Goal: Task Accomplishment & Management: Manage account settings

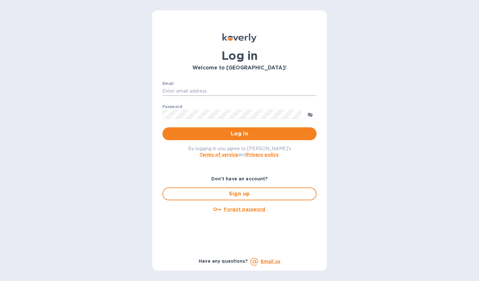
click at [199, 88] on input "Email" at bounding box center [240, 91] width 154 height 10
type input "[PERSON_NAME][EMAIL_ADDRESS][DOMAIN_NAME]"
click at [202, 133] on span "Log in" at bounding box center [240, 134] width 144 height 8
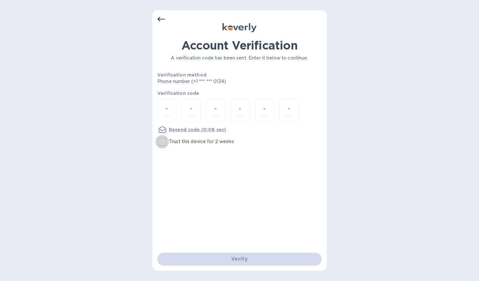
click at [163, 142] on input "Trust this device for 2 weeks" at bounding box center [162, 141] width 13 height 13
checkbox input "true"
click at [164, 113] on input "number" at bounding box center [167, 110] width 8 height 12
type input "7"
type input "2"
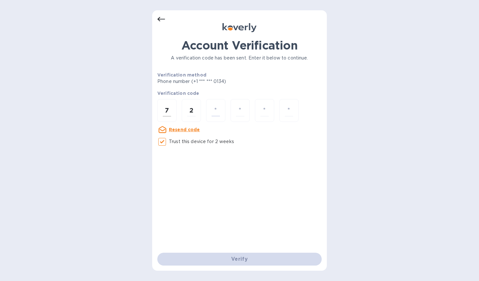
type input "6"
type input "4"
type input "3"
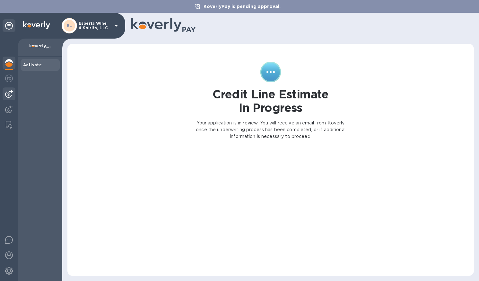
click at [9, 95] on img at bounding box center [9, 94] width 8 height 8
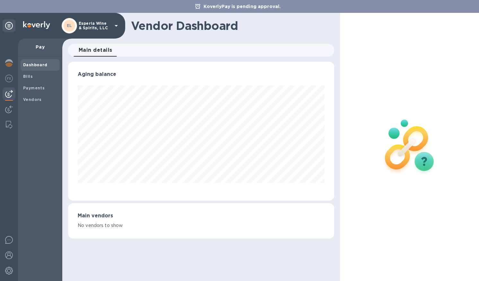
scroll to position [139, 266]
click at [30, 76] on b "Bills" at bounding box center [28, 76] width 10 height 5
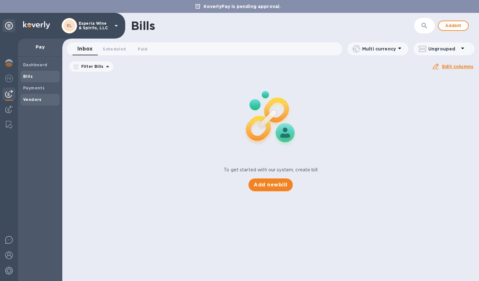
click at [33, 98] on b "Vendors" at bounding box center [32, 99] width 19 height 5
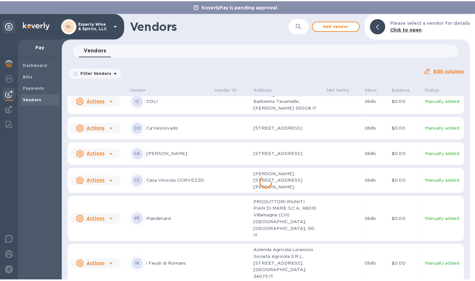
scroll to position [11, 0]
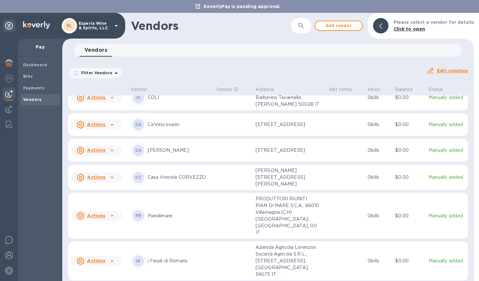
click at [111, 178] on icon at bounding box center [112, 178] width 3 height 2
click at [95, 181] on div at bounding box center [239, 140] width 479 height 281
click at [95, 180] on u "Actions" at bounding box center [96, 176] width 18 height 5
click at [95, 181] on div at bounding box center [239, 140] width 479 height 281
click at [136, 180] on b "CC" at bounding box center [138, 177] width 6 height 5
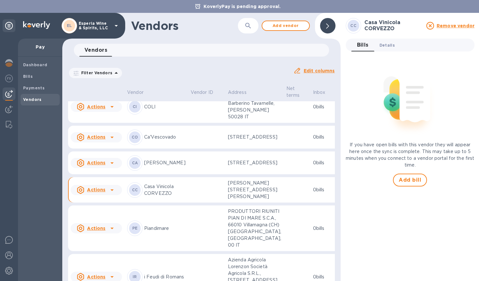
click at [384, 44] on span "Details 0" at bounding box center [387, 45] width 15 height 7
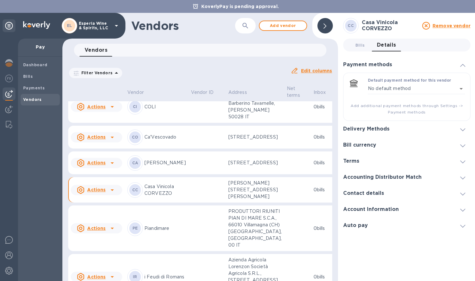
click at [462, 128] on span at bounding box center [462, 129] width 5 height 6
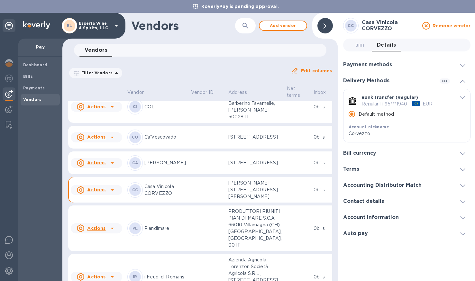
click at [388, 104] on p "Regular IT95***1940" at bounding box center [384, 104] width 46 height 7
click at [461, 98] on icon "default-method" at bounding box center [461, 97] width 5 height 3
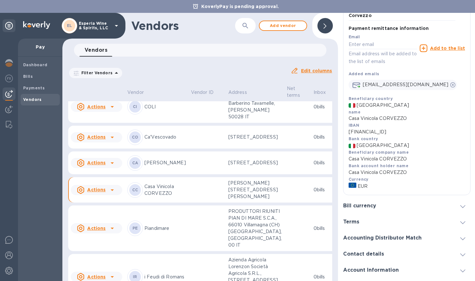
scroll to position [151, 0]
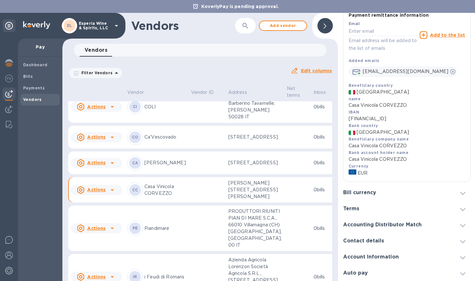
click at [460, 258] on icon at bounding box center [462, 257] width 5 height 3
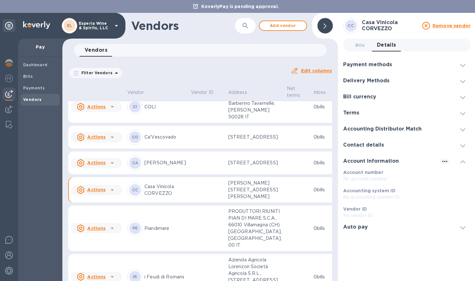
click at [464, 64] on icon at bounding box center [462, 65] width 5 height 3
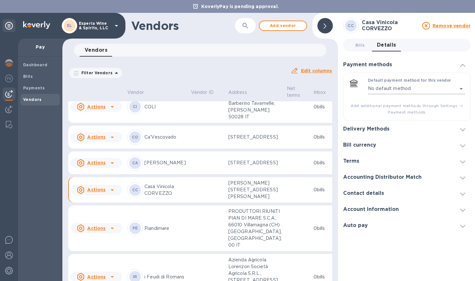
click at [460, 88] on body "KoverlyPay is pending approval. EL Esperia Wine & Spirits, LLC Pay Dashboard Bi…" at bounding box center [237, 140] width 475 height 281
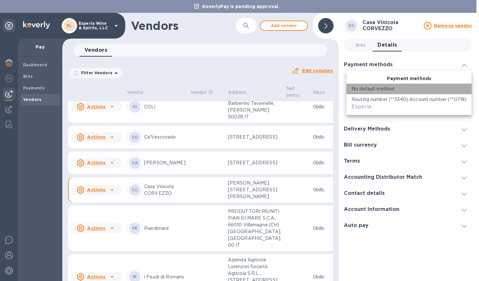
click at [460, 88] on div "No default method" at bounding box center [409, 88] width 115 height 7
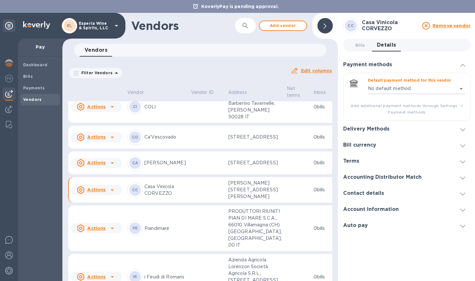
click at [462, 128] on icon at bounding box center [462, 129] width 5 height 3
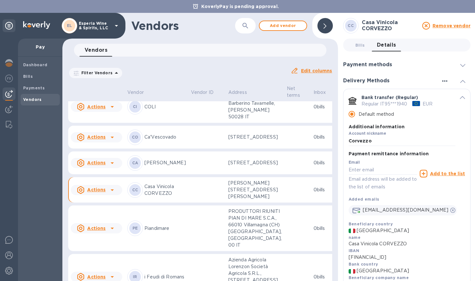
click at [442, 81] on icon "button" at bounding box center [444, 80] width 5 height 1
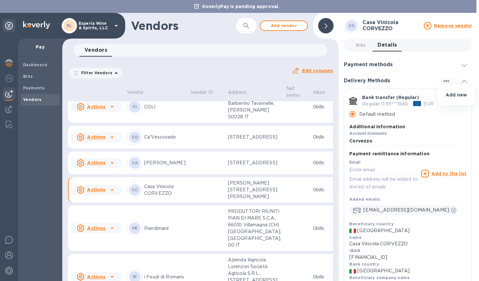
click at [453, 94] on p "Add new" at bounding box center [456, 95] width 21 height 6
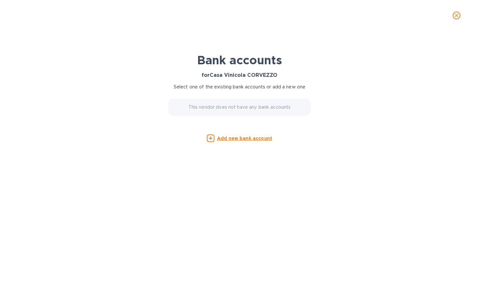
click at [458, 16] on icon "close" at bounding box center [457, 15] width 6 height 6
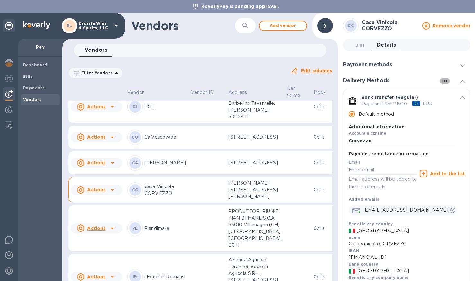
click at [441, 80] on icon "button" at bounding box center [444, 81] width 8 height 8
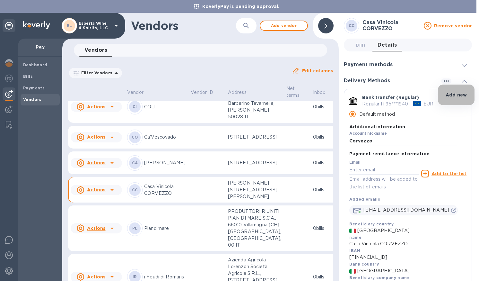
click at [456, 95] on p "Add new" at bounding box center [456, 95] width 21 height 6
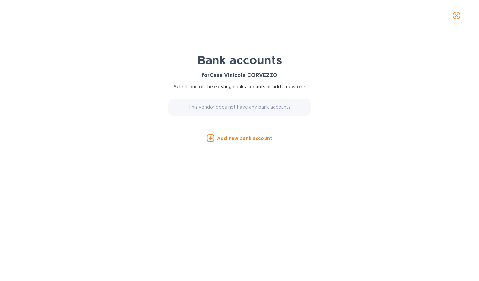
click at [237, 140] on u "Add new bank account" at bounding box center [244, 138] width 55 height 5
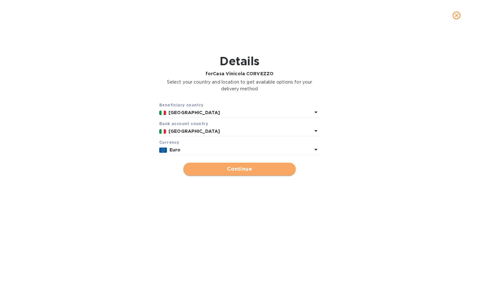
click at [244, 173] on span "Continue" at bounding box center [240, 169] width 102 height 8
type input "Casa Vinicola CORVEZZO"
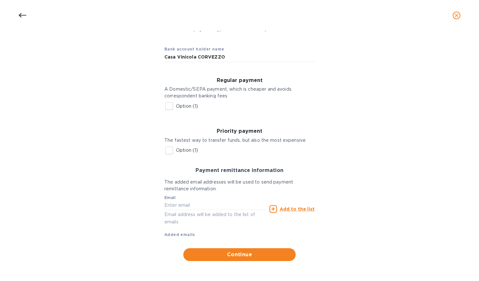
scroll to position [56, 0]
click at [247, 254] on span "Continue" at bounding box center [240, 255] width 102 height 8
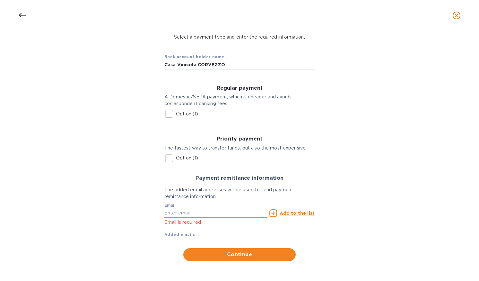
click at [170, 211] on input "text" at bounding box center [215, 213] width 102 height 10
type input "[EMAIL_ADDRESS][DOMAIN_NAME]"
click at [234, 255] on span "Continue" at bounding box center [240, 255] width 102 height 8
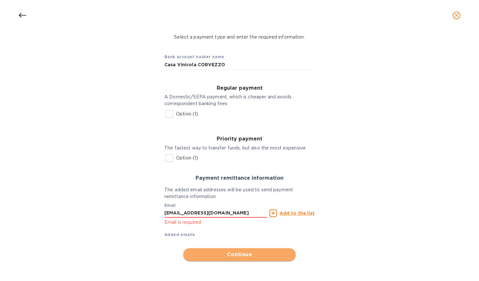
click at [234, 254] on span "Continue" at bounding box center [240, 255] width 102 height 8
click at [293, 211] on u "Add to the list" at bounding box center [297, 212] width 35 height 5
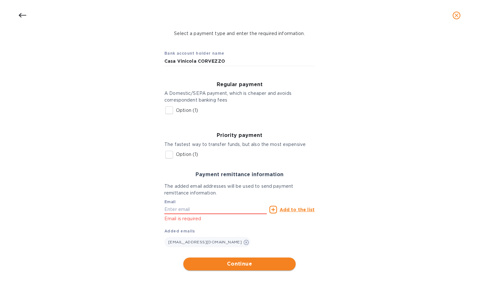
click at [240, 267] on span "Continue" at bounding box center [240, 264] width 102 height 8
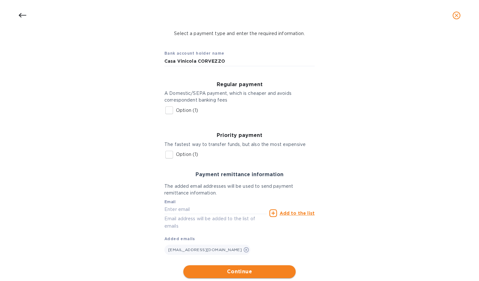
click at [240, 274] on span "Continue" at bounding box center [240, 272] width 102 height 8
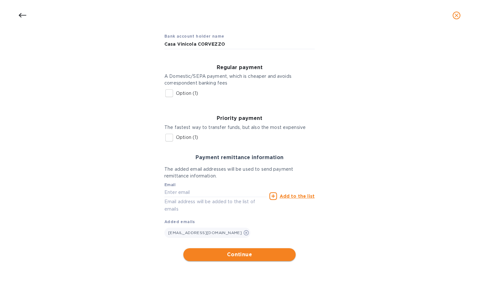
click at [244, 257] on span "Continue" at bounding box center [240, 255] width 102 height 8
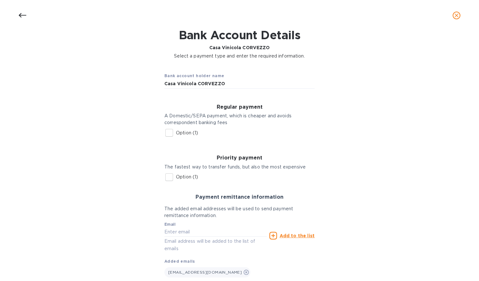
scroll to position [0, 0]
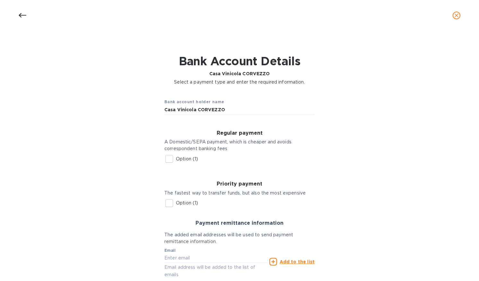
click at [168, 160] on input "Option (1)" at bounding box center [169, 158] width 13 height 13
checkbox input "true"
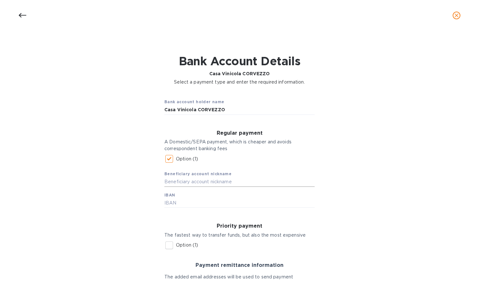
click at [198, 184] on input "text" at bounding box center [239, 182] width 150 height 10
paste input "UNICREDIT SPA"
type input "UNICREDIT SPA"
click at [175, 205] on input "text" at bounding box center [239, 203] width 150 height 10
paste input "[FINANCIAL_ID]"
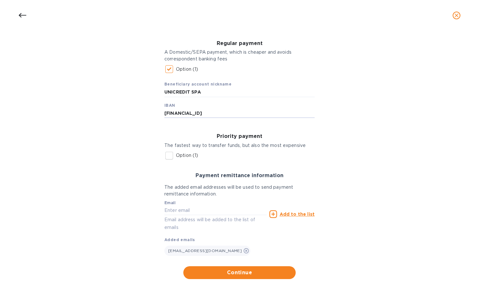
scroll to position [111, 0]
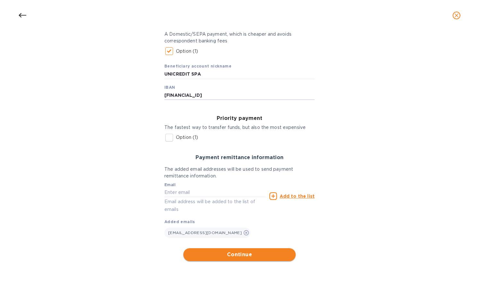
type input "[FINANCIAL_ID]"
click at [244, 254] on span "Continue" at bounding box center [240, 255] width 102 height 8
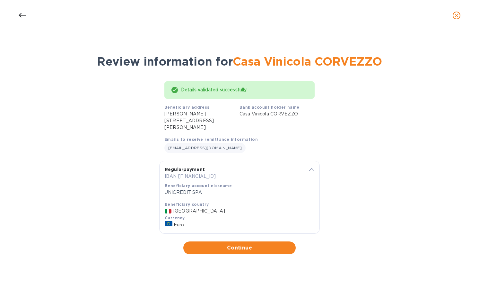
scroll to position [0, 0]
click at [241, 248] on span "Continue" at bounding box center [240, 248] width 102 height 8
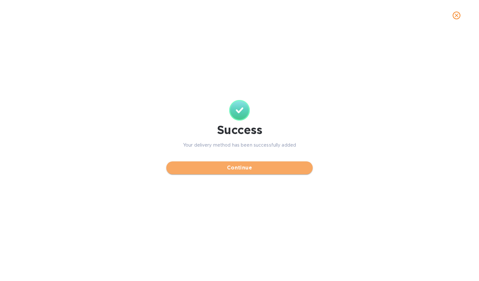
click at [238, 168] on span "Continue" at bounding box center [240, 168] width 136 height 8
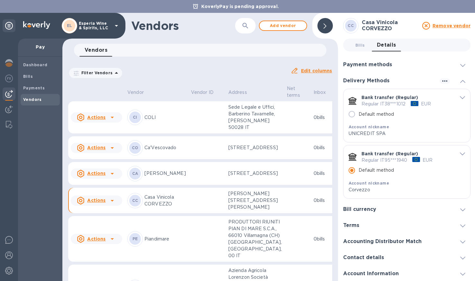
click at [353, 116] on input "Default method" at bounding box center [351, 113] width 13 height 13
radio input "false"
radio input "true"
click at [360, 45] on span "Bills 0" at bounding box center [360, 45] width 10 height 7
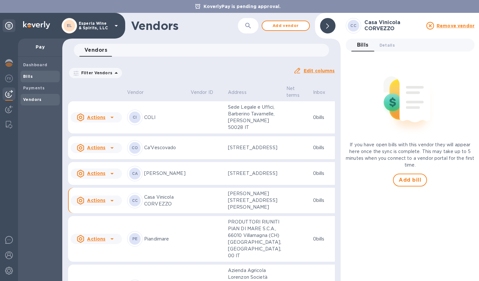
click at [32, 76] on span "Bills" at bounding box center [40, 76] width 34 height 6
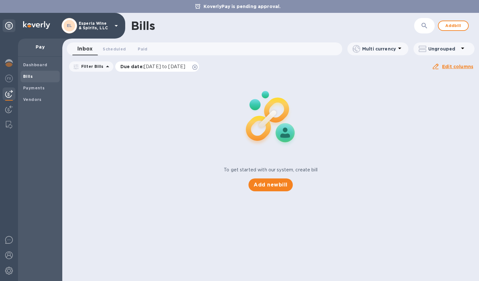
click at [198, 68] on icon at bounding box center [194, 67] width 5 height 5
click at [112, 49] on span "Scheduled 0" at bounding box center [114, 49] width 23 height 7
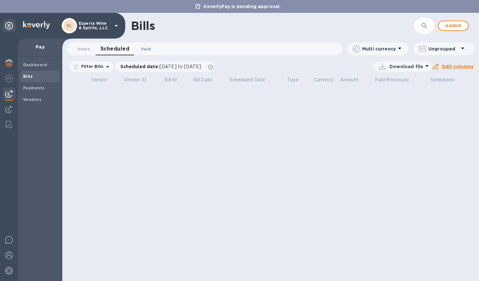
click at [146, 47] on span "Paid 0" at bounding box center [146, 49] width 10 height 7
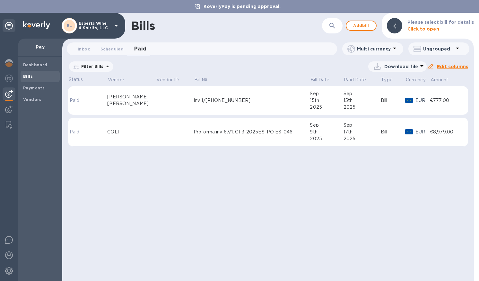
click at [0, 0] on icon at bounding box center [0, 0] width 0 height 0
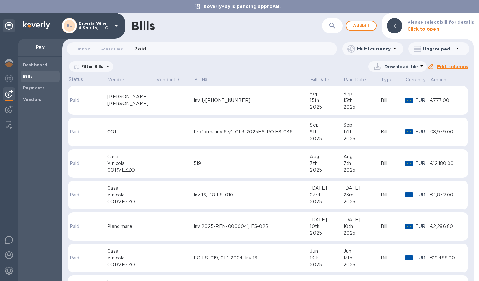
click at [228, 166] on div "519" at bounding box center [252, 163] width 117 height 7
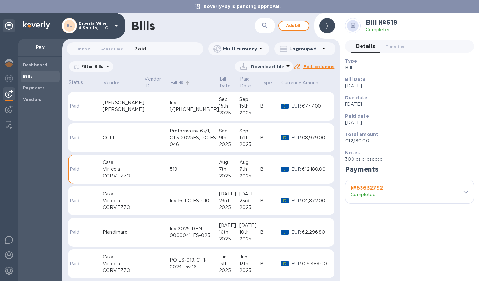
click at [171, 82] on p "Bill №" at bounding box center [177, 82] width 13 height 7
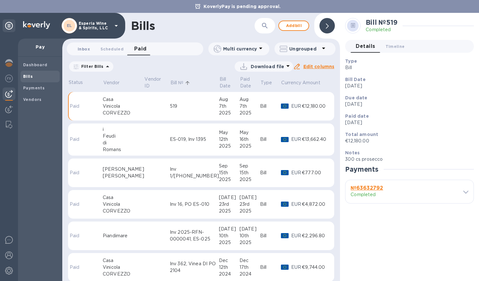
click at [83, 50] on span "Inbox 0" at bounding box center [84, 49] width 12 height 7
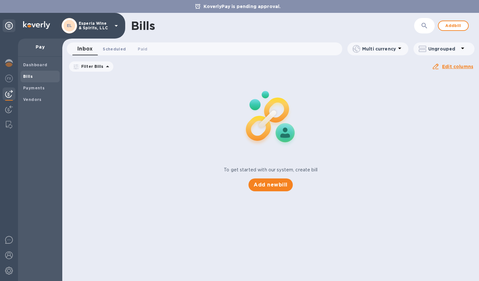
click at [111, 50] on span "Scheduled 0" at bounding box center [114, 49] width 23 height 7
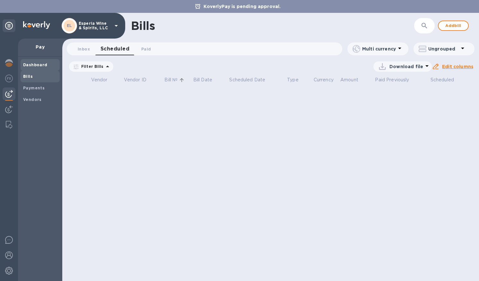
click at [37, 65] on b "Dashboard" at bounding box center [35, 64] width 24 height 5
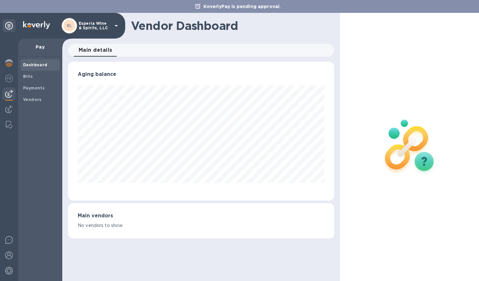
scroll to position [139, 266]
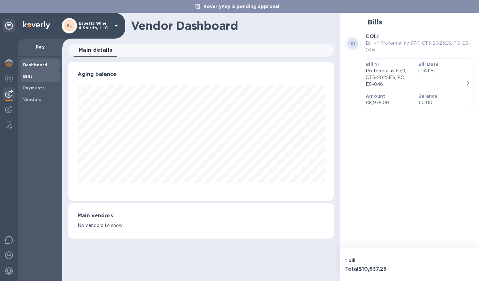
click at [27, 77] on b "Bills" at bounding box center [28, 76] width 10 height 5
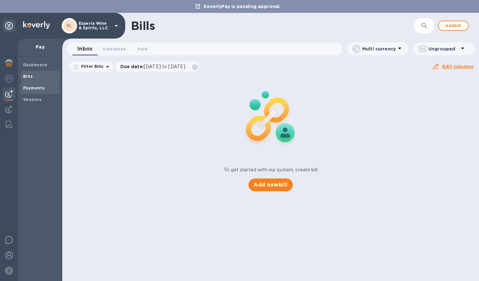
click at [30, 90] on b "Payments" at bounding box center [34, 87] width 22 height 5
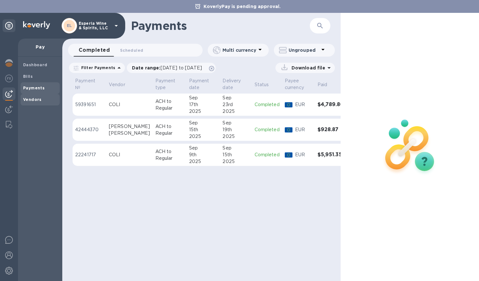
click at [31, 99] on b "Vendors" at bounding box center [32, 99] width 19 height 5
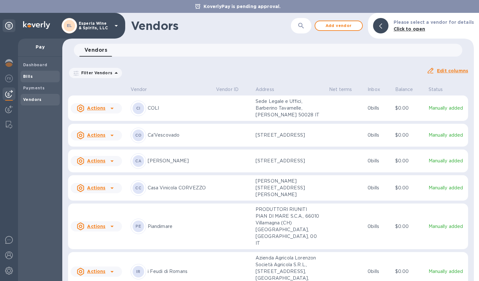
click at [26, 75] on b "Bills" at bounding box center [28, 76] width 10 height 5
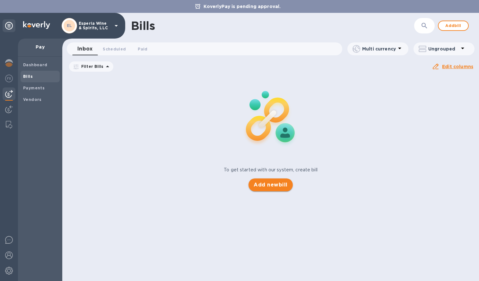
click at [269, 188] on span "Add new bill" at bounding box center [271, 185] width 34 height 8
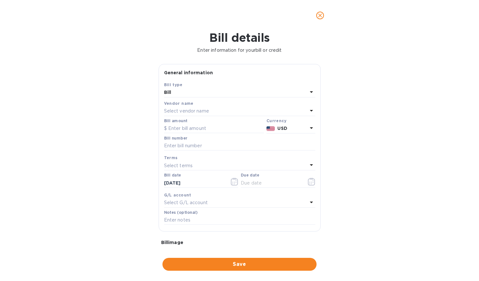
click at [183, 114] on p "Select vendor name" at bounding box center [186, 111] width 45 height 7
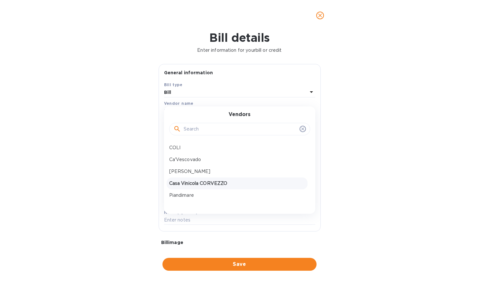
click at [192, 187] on p "Casa Vinicola CORVEZZO" at bounding box center [237, 183] width 136 height 7
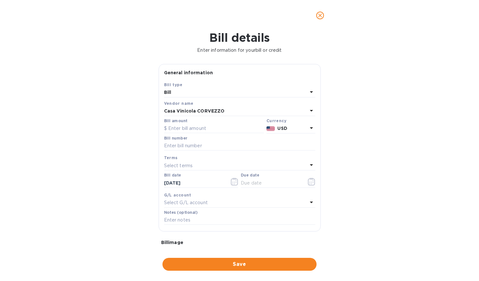
click at [308, 132] on icon at bounding box center [312, 128] width 8 height 8
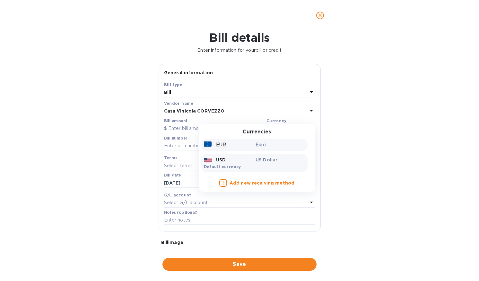
click at [251, 149] on div "EUR" at bounding box center [229, 144] width 52 height 9
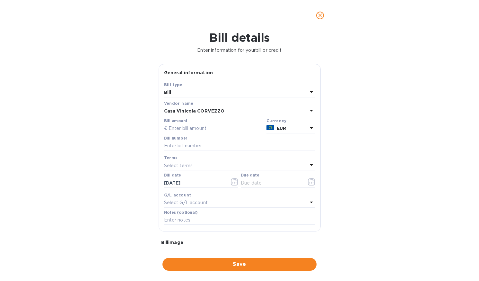
click at [172, 133] on input "text" at bounding box center [214, 129] width 100 height 10
type input "2,436"
click at [204, 151] on input "text" at bounding box center [239, 146] width 151 height 10
drag, startPoint x: 234, startPoint y: 159, endPoint x: 164, endPoint y: 160, distance: 69.4
click at [164, 151] on input "Inv 550, ES-027 final payment" at bounding box center [239, 146] width 151 height 10
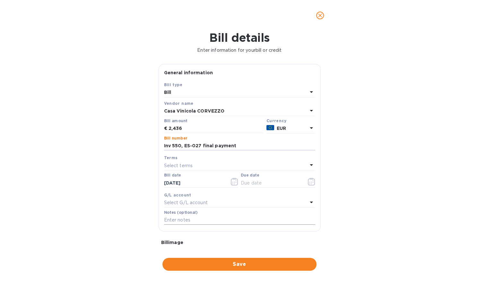
type input "Inv 550, ES-027 final payment"
click at [181, 225] on input "text" at bounding box center [239, 220] width 151 height 10
paste input "Inv 550, ES-027 final payment"
type input "Inv 550, ES-027 final payment"
click at [308, 185] on icon "button" at bounding box center [311, 182] width 7 height 8
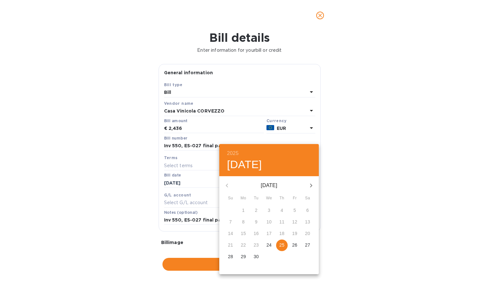
click at [281, 248] on p "25" at bounding box center [282, 245] width 5 height 6
type input "[DATE]"
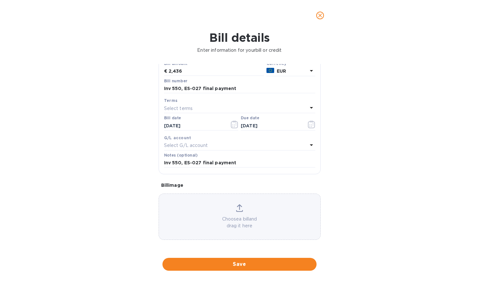
scroll to position [77, 0]
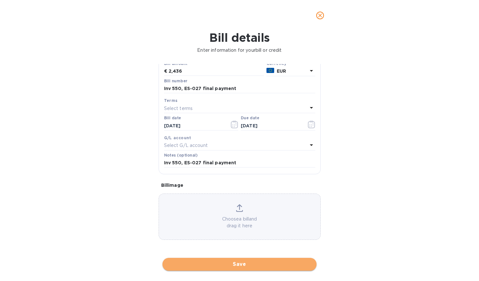
click at [244, 264] on span "Save" at bounding box center [240, 264] width 144 height 8
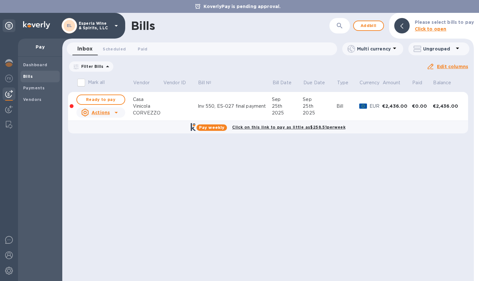
click at [321, 105] on div "25th" at bounding box center [320, 106] width 34 height 7
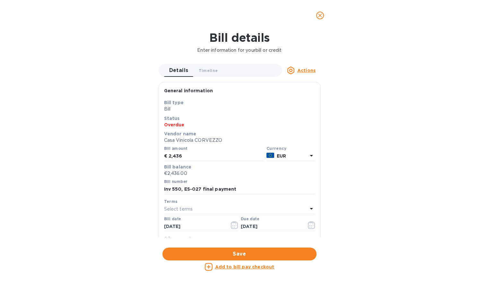
click at [235, 266] on u "Add to bill pay checkout" at bounding box center [244, 266] width 59 height 5
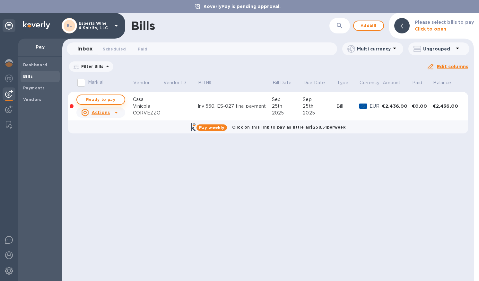
click at [103, 101] on span "Ready to pay" at bounding box center [100, 100] width 37 height 8
checkbox input "true"
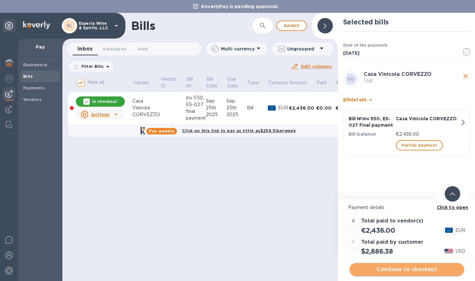
click at [397, 268] on span "Continue to checkout" at bounding box center [406, 269] width 104 height 8
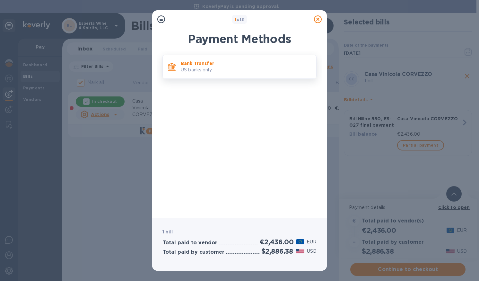
click at [217, 69] on p "US banks only." at bounding box center [246, 70] width 130 height 7
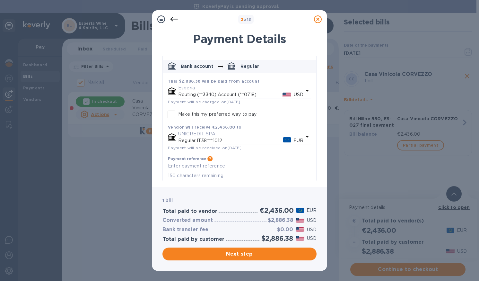
scroll to position [39, 0]
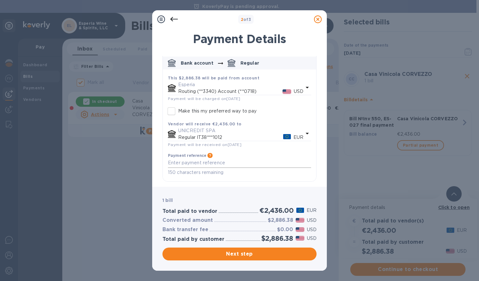
click at [186, 162] on textarea "default-method" at bounding box center [239, 162] width 143 height 5
paste textarea "Inv 550, ES-027 final payment"
type textarea "Inv 550, ES-027 final payment"
click at [233, 252] on span "Next step" at bounding box center [240, 254] width 144 height 8
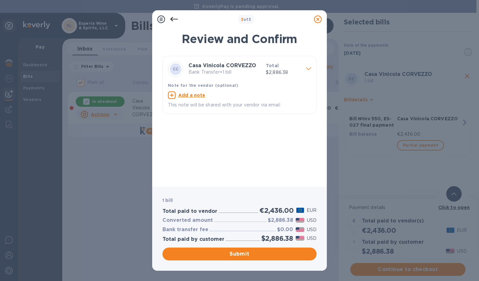
click at [190, 97] on u "Add a note" at bounding box center [191, 95] width 27 height 5
click at [176, 96] on textarea at bounding box center [234, 95] width 133 height 5
paste textarea "Inv 550, ES-027 final payment"
type textarea "Inv 550, ES-027 final payment"
click at [233, 253] on span "Submit" at bounding box center [240, 254] width 144 height 8
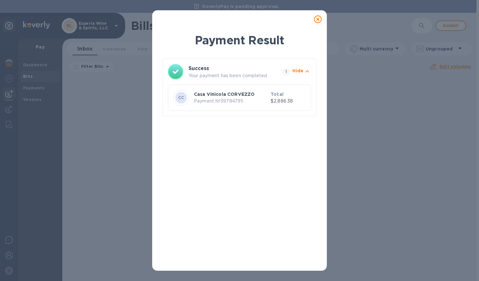
click at [317, 20] on icon at bounding box center [318, 19] width 8 height 8
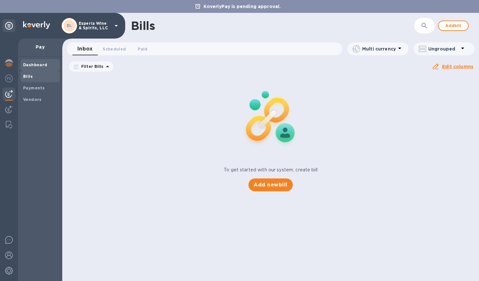
click at [40, 65] on b "Dashboard" at bounding box center [35, 64] width 24 height 5
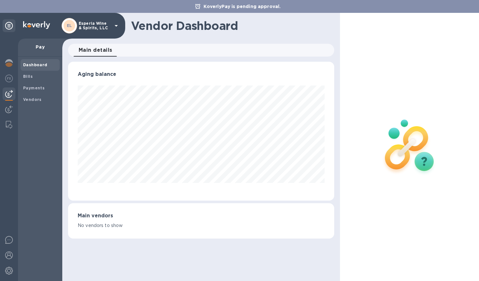
scroll to position [139, 266]
click at [39, 86] on b "Payments" at bounding box center [34, 87] width 22 height 5
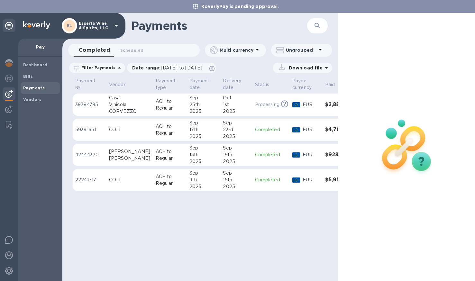
click at [165, 110] on p "ACH to Regular" at bounding box center [170, 104] width 29 height 13
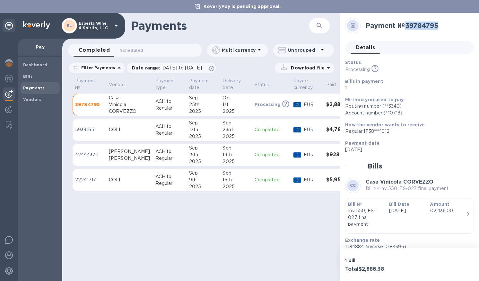
drag, startPoint x: 408, startPoint y: 25, endPoint x: 440, endPoint y: 25, distance: 32.1
click at [440, 25] on h2 "Payment № 39784795" at bounding box center [417, 26] width 103 height 8
copy h2 "39784795"
click at [25, 76] on b "Bills" at bounding box center [28, 76] width 10 height 5
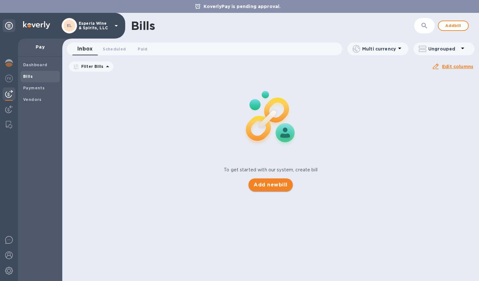
click at [270, 186] on span "Add new bill" at bounding box center [271, 185] width 34 height 8
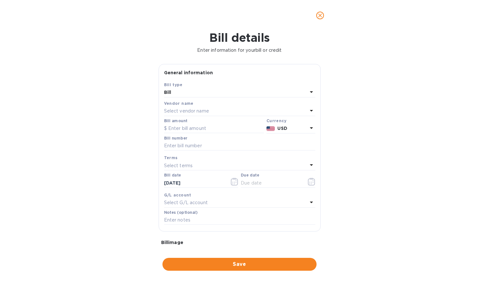
click at [218, 116] on div "Select vendor name" at bounding box center [236, 111] width 144 height 9
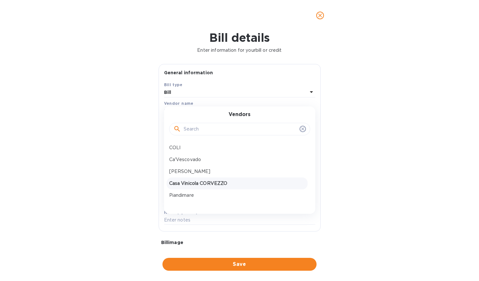
click at [225, 187] on p "Casa Vinicola CORVEZZO" at bounding box center [237, 183] width 136 height 7
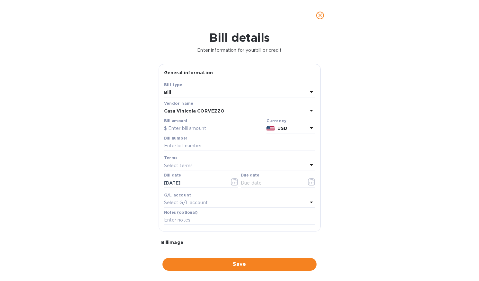
click at [293, 132] on p "USD" at bounding box center [293, 128] width 30 height 7
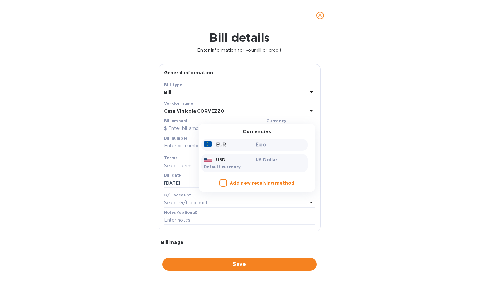
click at [276, 148] on p "Euro" at bounding box center [280, 144] width 49 height 7
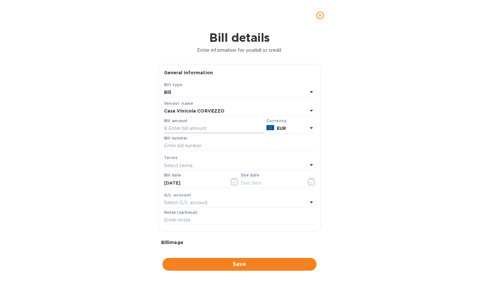
click at [196, 133] on input "text" at bounding box center [214, 129] width 100 height 10
type input "12,180"
type input "Inv 687, ES-015 - CT1-2025ES"
click at [308, 185] on icon "button" at bounding box center [311, 182] width 7 height 8
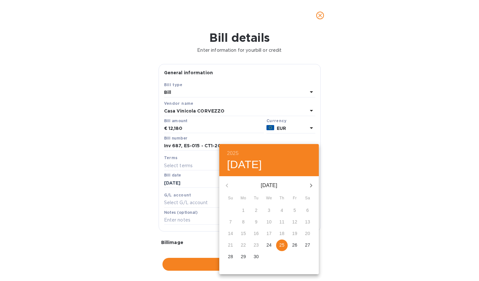
click at [283, 247] on p "25" at bounding box center [282, 245] width 5 height 6
type input "[DATE]"
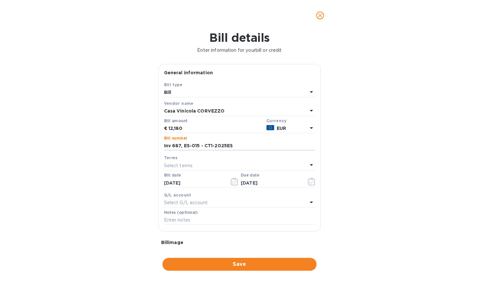
drag, startPoint x: 233, startPoint y: 158, endPoint x: 161, endPoint y: 162, distance: 72.1
click at [161, 162] on div "Save Bill type Bill Vendor name Casa Vinicola CORVEZZO Bill amount € 12,180 Cur…" at bounding box center [240, 156] width 162 height 150
click at [169, 225] on input "text" at bounding box center [239, 220] width 151 height 10
paste input "Inv 687, ES-015 - CT1-2025ES"
type input "Inv 687, ES-015 - CT1-2025ES"
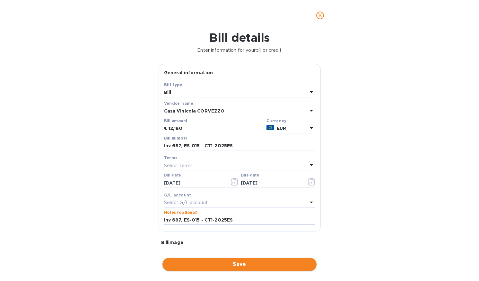
click at [232, 262] on span "Save" at bounding box center [240, 264] width 144 height 8
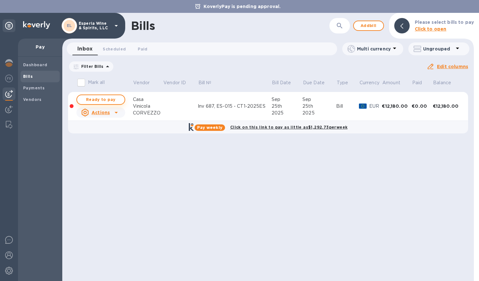
click at [95, 99] on span "Ready to pay" at bounding box center [100, 100] width 37 height 8
checkbox input "true"
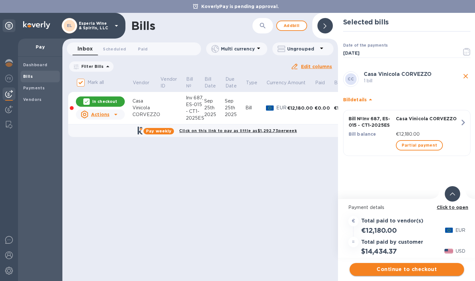
click at [402, 269] on span "Continue to checkout" at bounding box center [406, 269] width 104 height 8
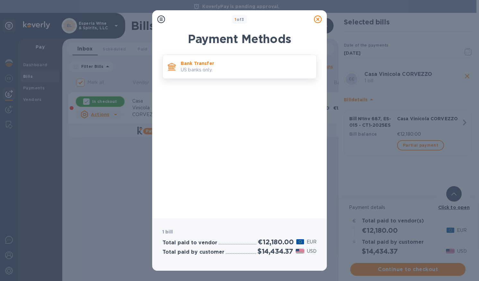
click at [224, 67] on p "US banks only." at bounding box center [246, 70] width 130 height 7
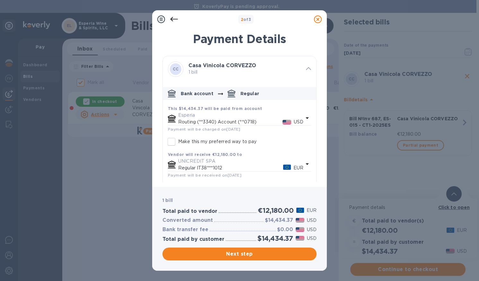
scroll to position [39, 0]
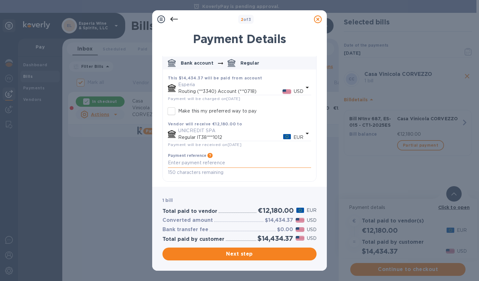
click at [200, 164] on textarea "default-method" at bounding box center [239, 162] width 143 height 5
paste textarea "Inv 687, ES-015 - CT1-2025ES"
type textarea "Inv 687, ES-015 - CT1-2025ES"
click at [236, 255] on span "Next step" at bounding box center [240, 254] width 144 height 8
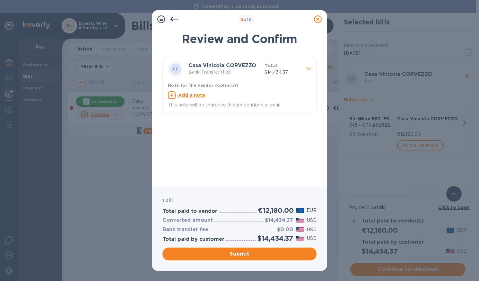
click at [189, 96] on u "Add a note" at bounding box center [191, 95] width 27 height 5
click at [185, 99] on textarea at bounding box center [234, 95] width 133 height 5
paste textarea "Inv 687, ES-015 - CT1-2025ES"
type textarea "Inv 687, ES-015 - CT1-2025ES"
click at [232, 255] on span "Submit" at bounding box center [240, 254] width 144 height 8
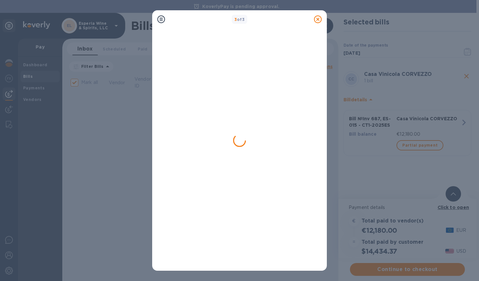
checkbox input "false"
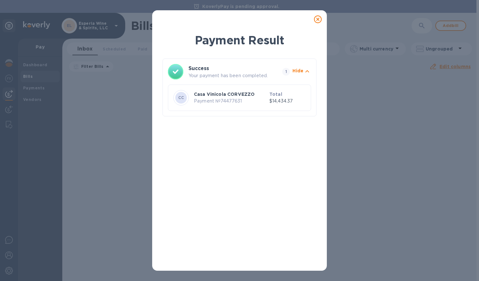
click at [317, 18] on icon at bounding box center [318, 19] width 8 height 8
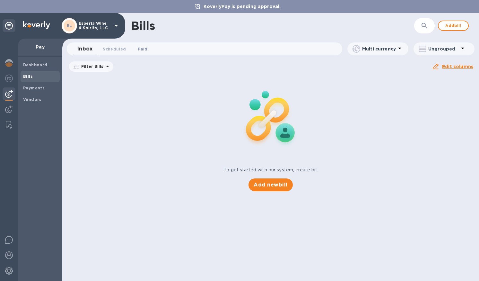
click at [141, 49] on span "Paid 0" at bounding box center [143, 49] width 10 height 7
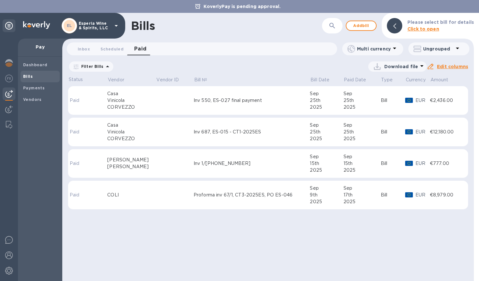
click at [227, 135] on div "Inv 687, ES-015 - CT1-2025ES" at bounding box center [252, 132] width 117 height 7
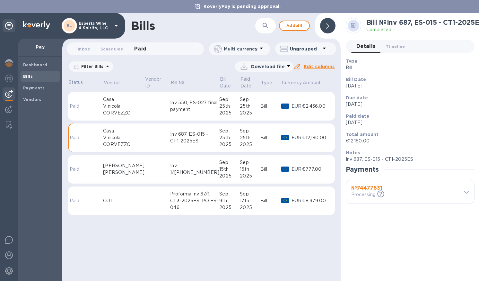
click at [367, 187] on b "№ 74477631" at bounding box center [366, 188] width 31 height 6
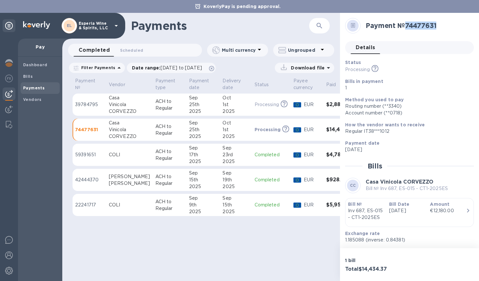
drag, startPoint x: 408, startPoint y: 26, endPoint x: 439, endPoint y: 25, distance: 31.2
click at [439, 25] on h2 "Payment № 74477631" at bounding box center [417, 26] width 103 height 8
copy h2 "74477631"
